Goal: Entertainment & Leisure: Consume media (video, audio)

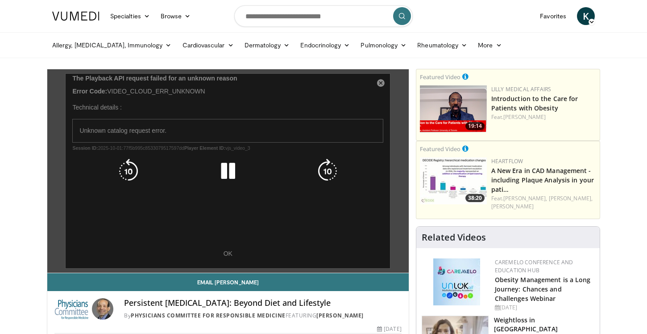
click at [229, 171] on icon "Video Player" at bounding box center [228, 171] width 25 height 25
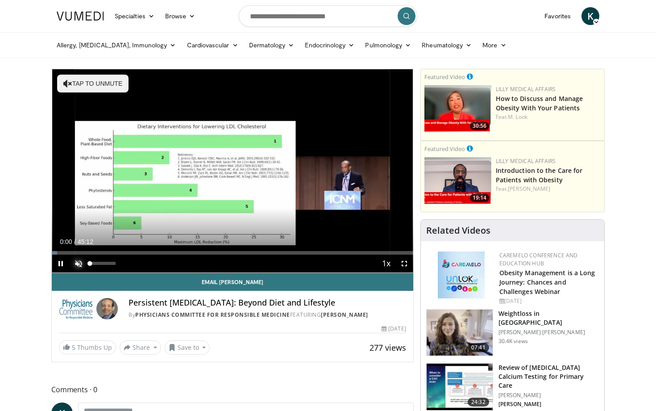
click at [82, 262] on span "Video Player" at bounding box center [79, 263] width 18 height 18
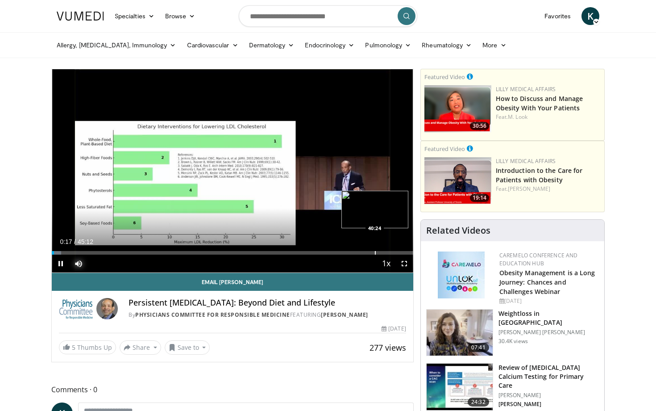
click at [375, 254] on div "Progress Bar" at bounding box center [375, 253] width 1 height 4
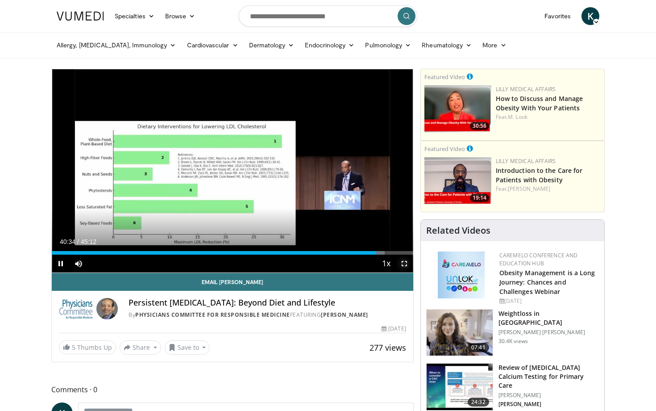
click at [404, 262] on span "Video Player" at bounding box center [405, 263] width 18 height 18
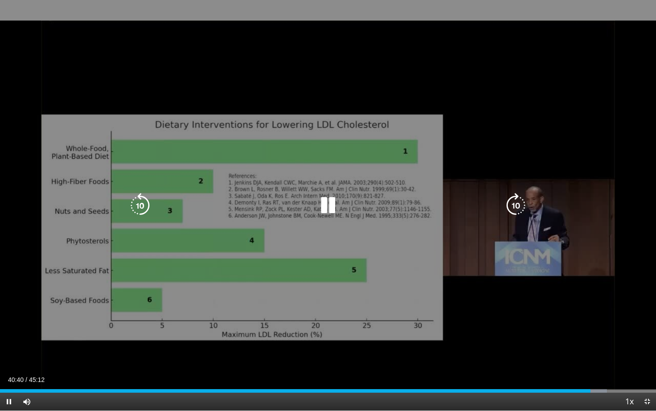
click at [387, 283] on div "10 seconds Tap to unmute" at bounding box center [328, 205] width 656 height 410
click at [329, 218] on div "10 seconds Tap to unmute" at bounding box center [328, 205] width 656 height 410
click at [318, 214] on icon "Video Player" at bounding box center [328, 205] width 25 height 25
click at [272, 210] on div "Video Player" at bounding box center [328, 205] width 394 height 18
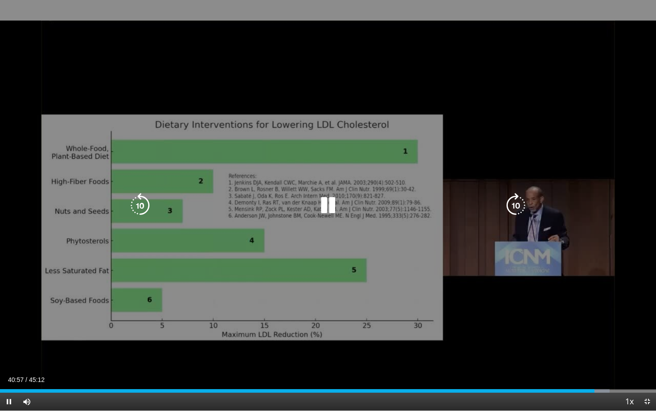
click at [331, 207] on icon "Video Player" at bounding box center [328, 205] width 25 height 25
click at [296, 281] on div "10 seconds Tap to unmute" at bounding box center [328, 205] width 656 height 410
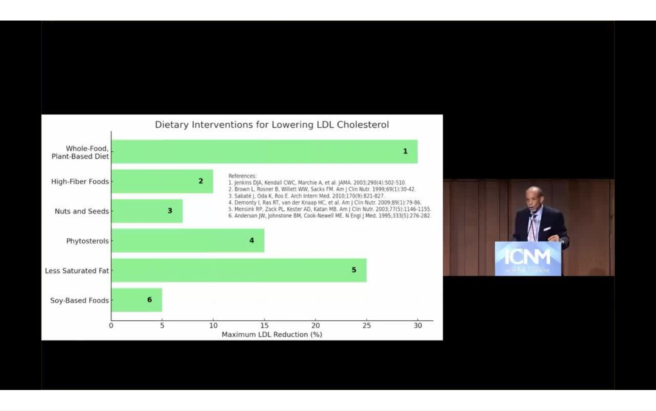
click at [282, 206] on div "10 seconds Tap to unmute" at bounding box center [328, 205] width 656 height 410
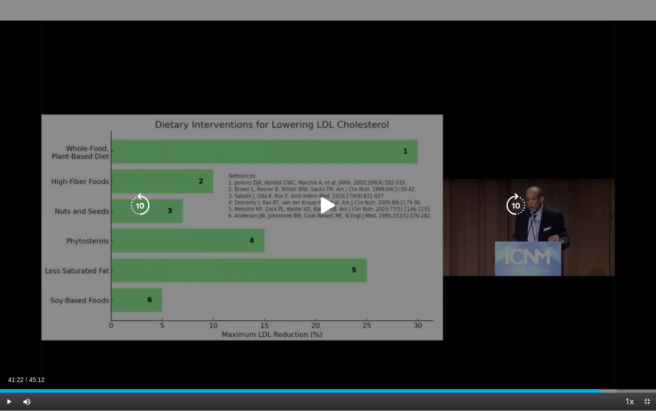
click at [246, 325] on div "10 seconds Tap to unmute" at bounding box center [328, 205] width 656 height 410
click at [140, 208] on icon "Video Player" at bounding box center [140, 205] width 25 height 25
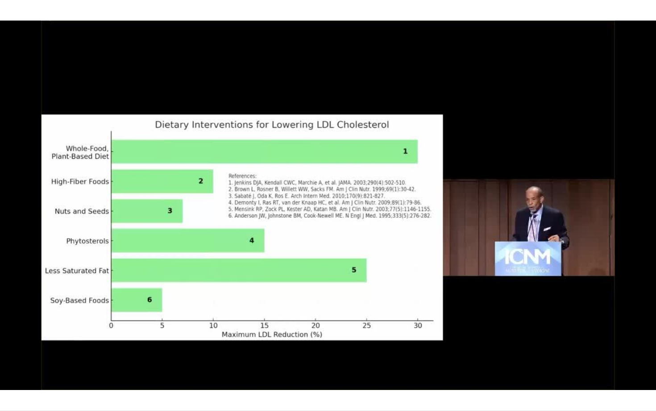
click at [290, 274] on div "40 seconds Tap to unmute" at bounding box center [328, 205] width 656 height 410
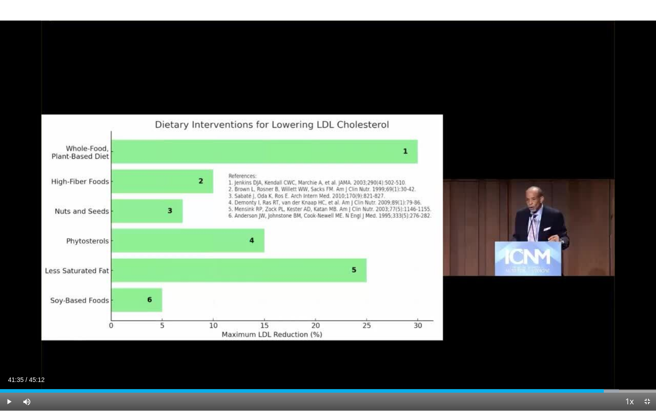
click at [290, 274] on div "40 seconds Tap to unmute" at bounding box center [328, 205] width 656 height 410
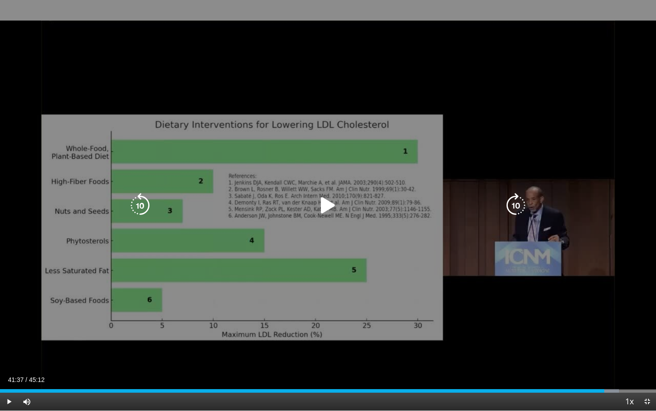
click at [301, 261] on div "40 seconds Tap to unmute" at bounding box center [328, 205] width 656 height 410
click at [319, 210] on icon "Video Player" at bounding box center [328, 205] width 25 height 25
click at [237, 293] on div "40 seconds Tap to unmute" at bounding box center [328, 205] width 656 height 410
click at [309, 253] on div "40 seconds Tap to unmute" at bounding box center [328, 205] width 656 height 410
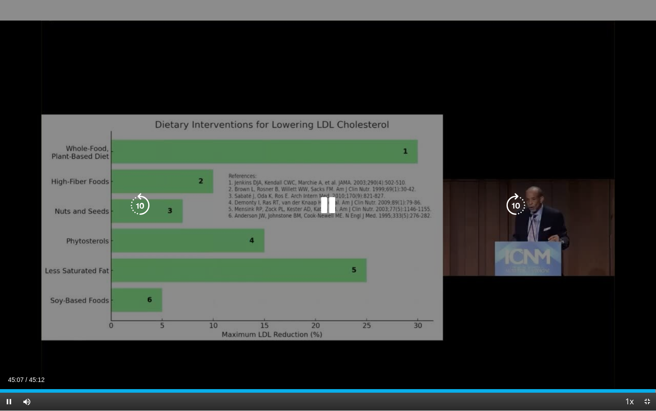
click at [336, 202] on icon "Video Player" at bounding box center [328, 205] width 25 height 25
click at [336, 118] on div "40 seconds Tap to unmute" at bounding box center [328, 205] width 656 height 410
